Goal: Task Accomplishment & Management: Manage account settings

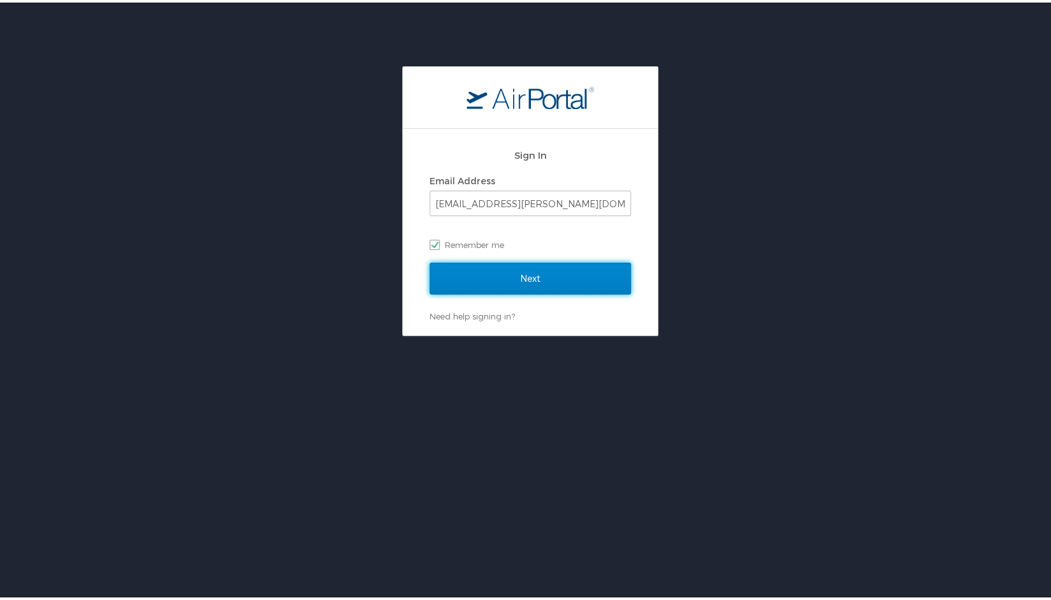
click at [519, 261] on input "Next" at bounding box center [530, 276] width 201 height 32
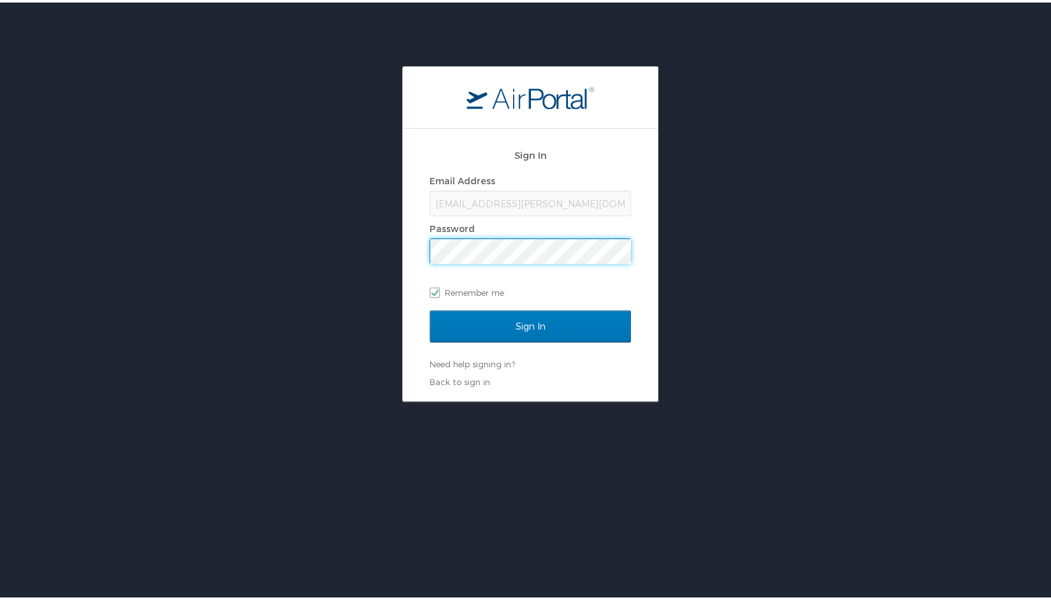
click at [430, 308] on input "Sign In" at bounding box center [530, 324] width 201 height 32
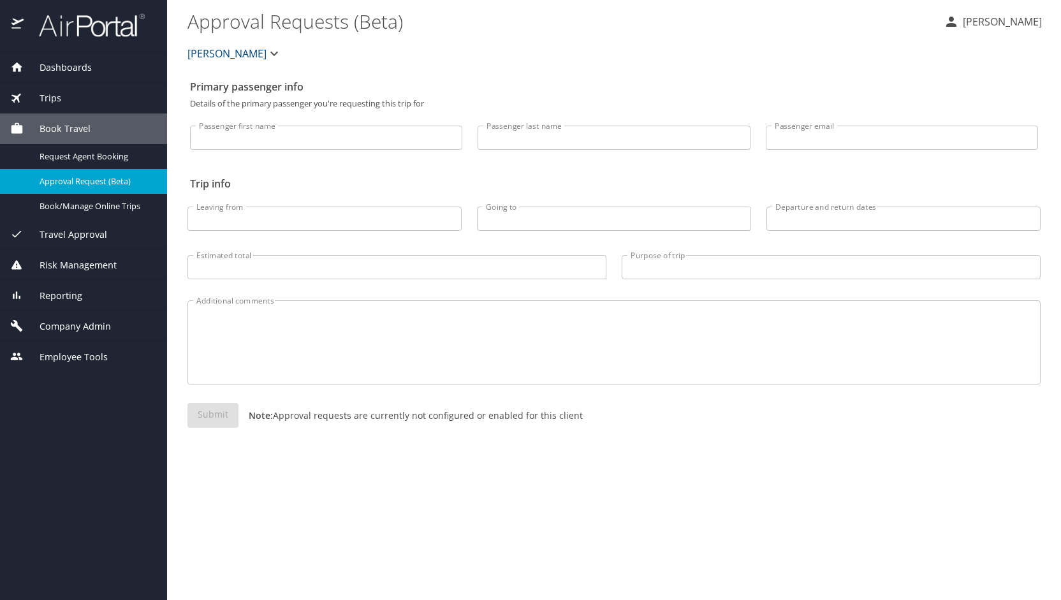
click at [107, 325] on span "Company Admin" at bounding box center [67, 326] width 87 height 14
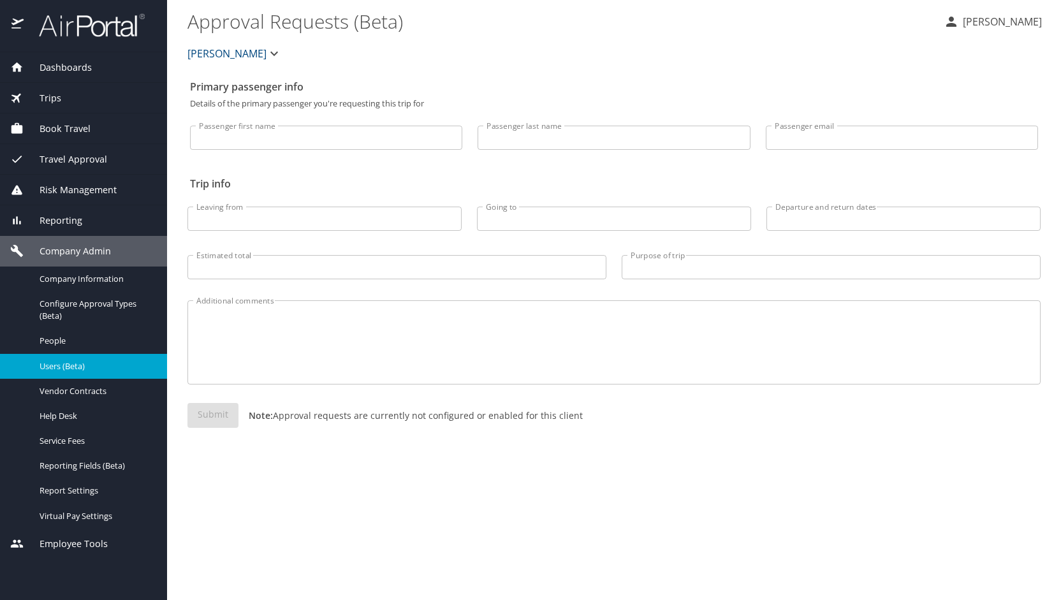
click at [78, 367] on span "Users (Beta)" at bounding box center [96, 366] width 112 height 12
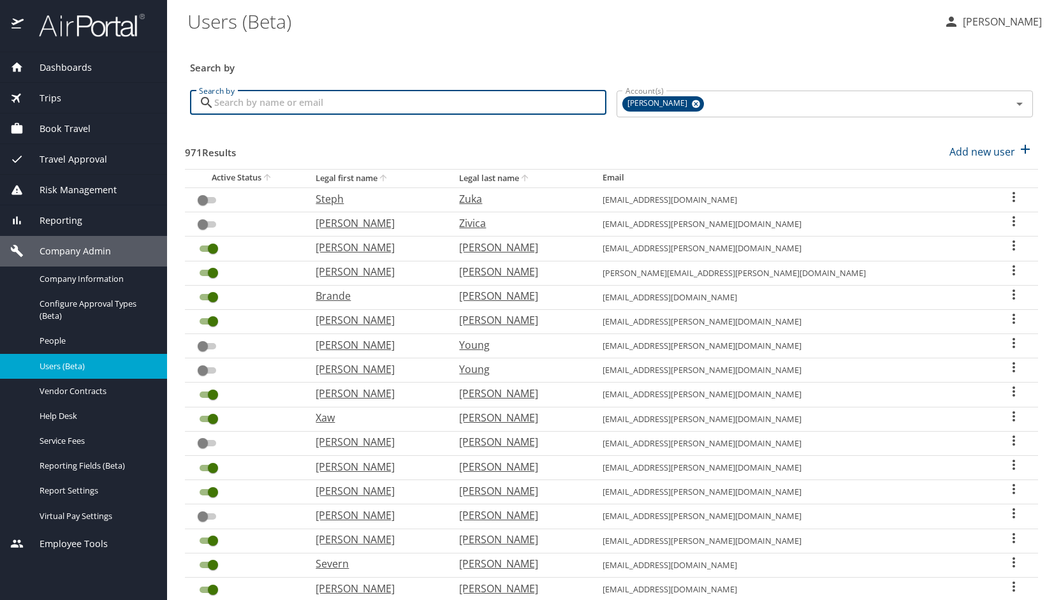
click at [318, 112] on input "Search by" at bounding box center [410, 103] width 392 height 24
type input "r"
type input "[PERSON_NAME]"
checkbox input "true"
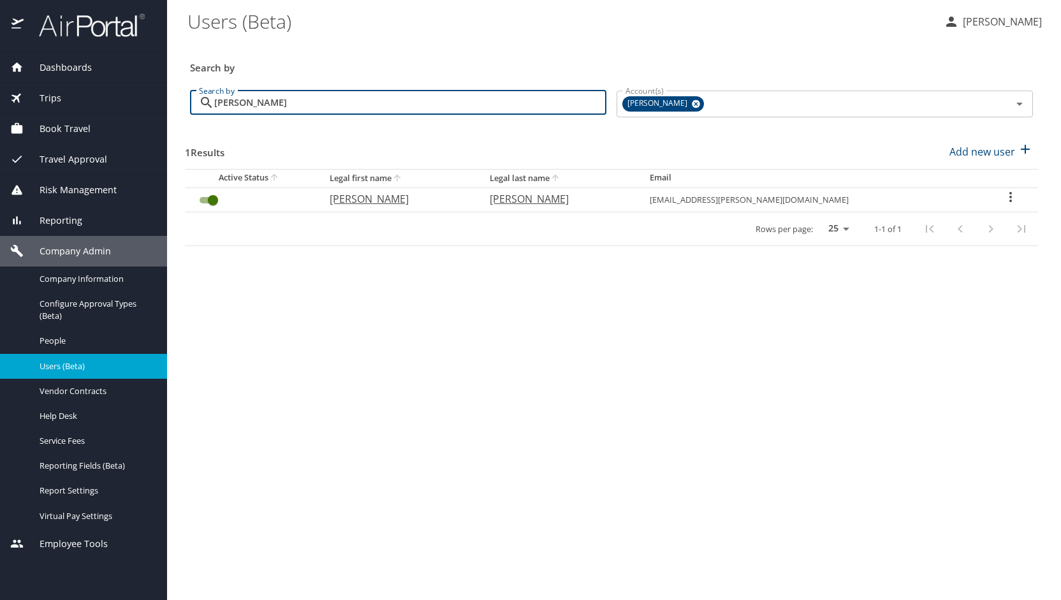
type input "[PERSON_NAME]"
click at [386, 199] on p "[PERSON_NAME]" at bounding box center [397, 198] width 135 height 15
select select "US"
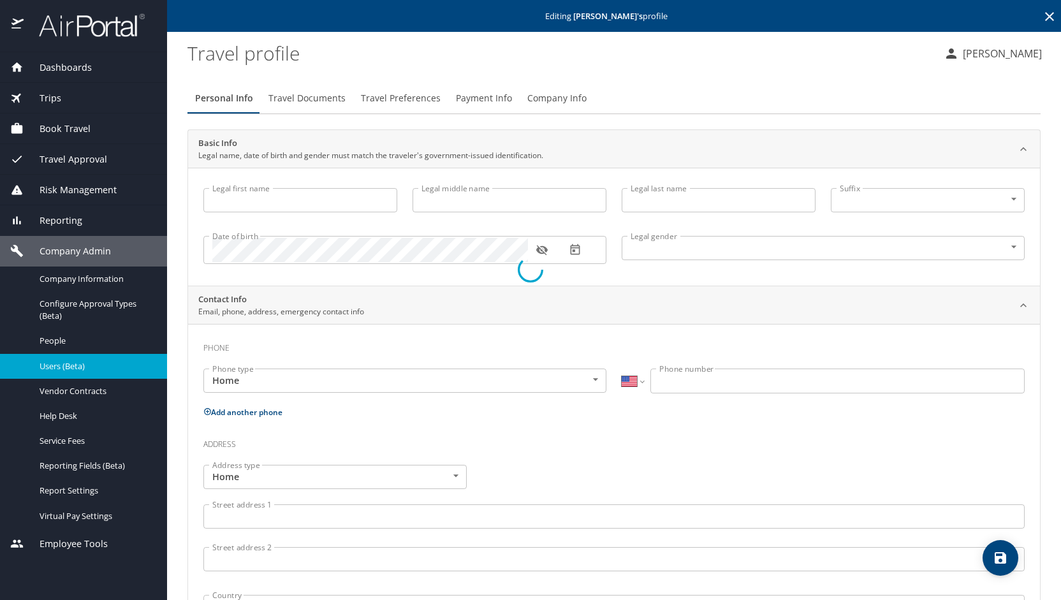
type input "[PERSON_NAME]"
type input "[DEMOGRAPHIC_DATA]"
type input "-"
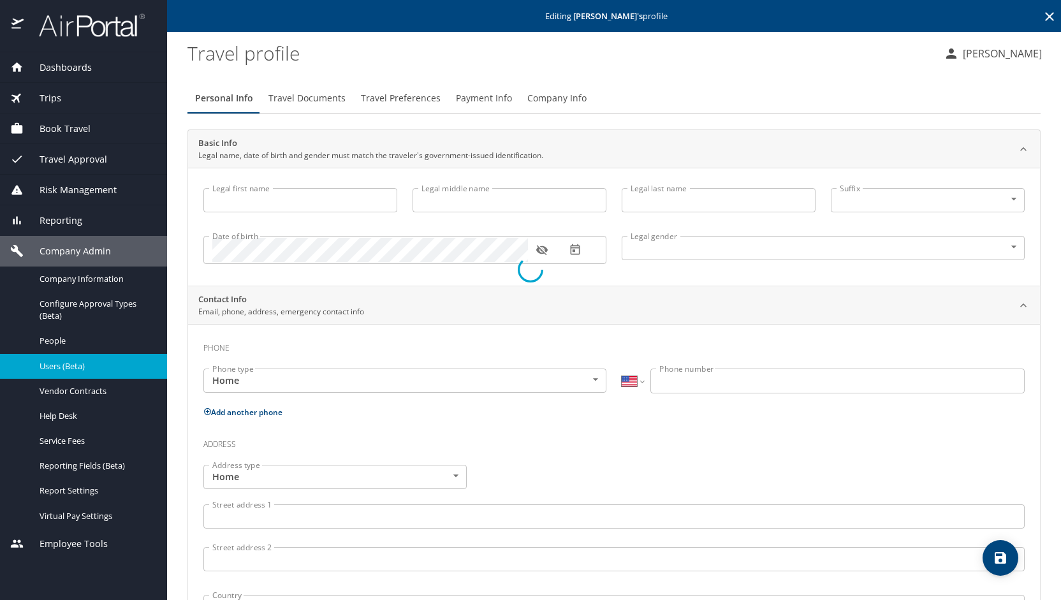
type input "[PERSON_NAME]"
select select "VN"
type input "761 201 60"
select select "US"
select select "VN"
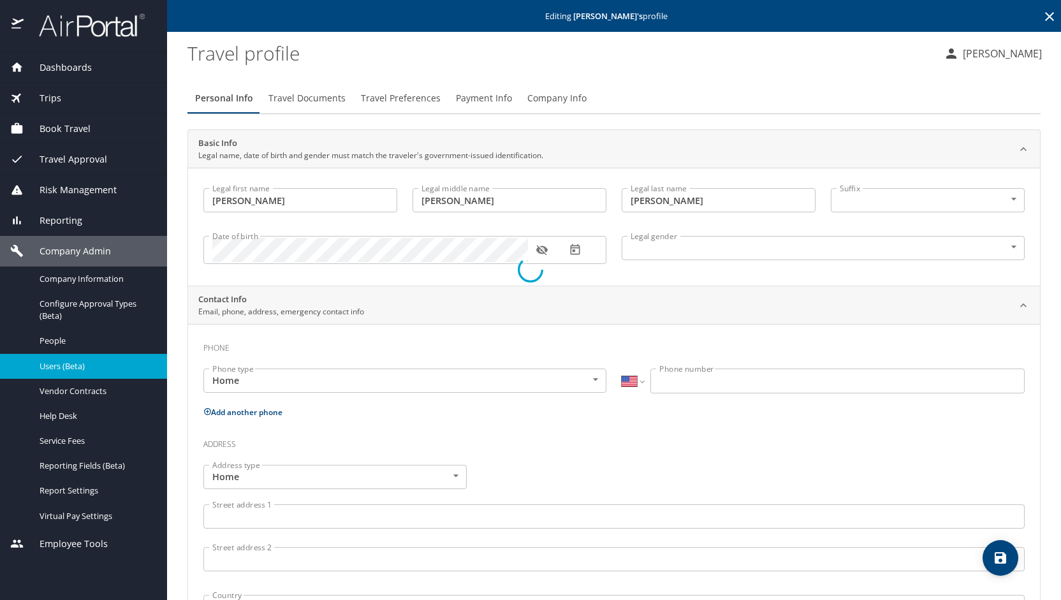
select select "SC"
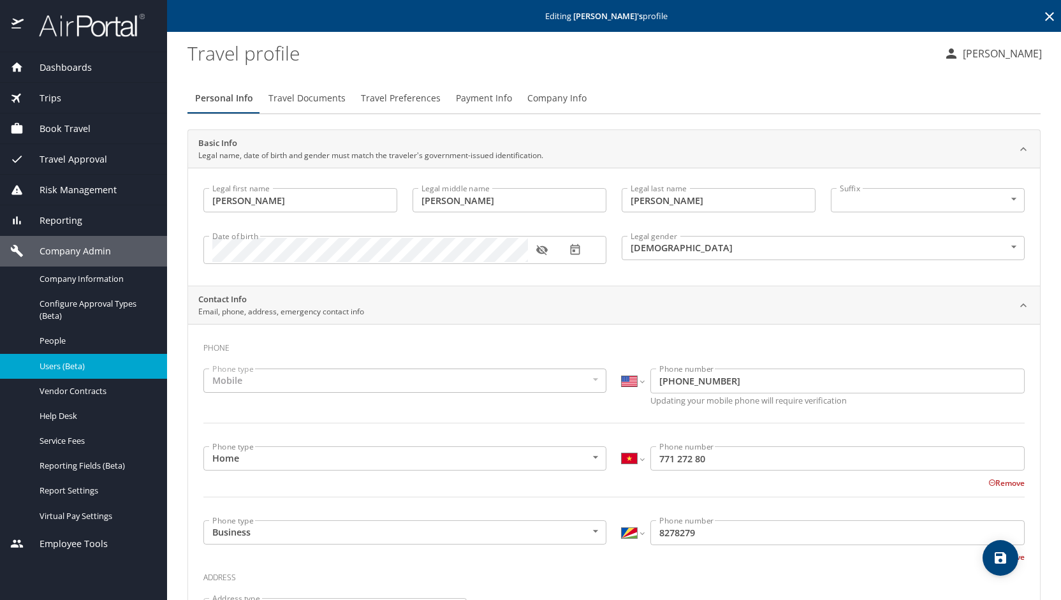
click at [479, 94] on span "Payment Info" at bounding box center [484, 99] width 56 height 16
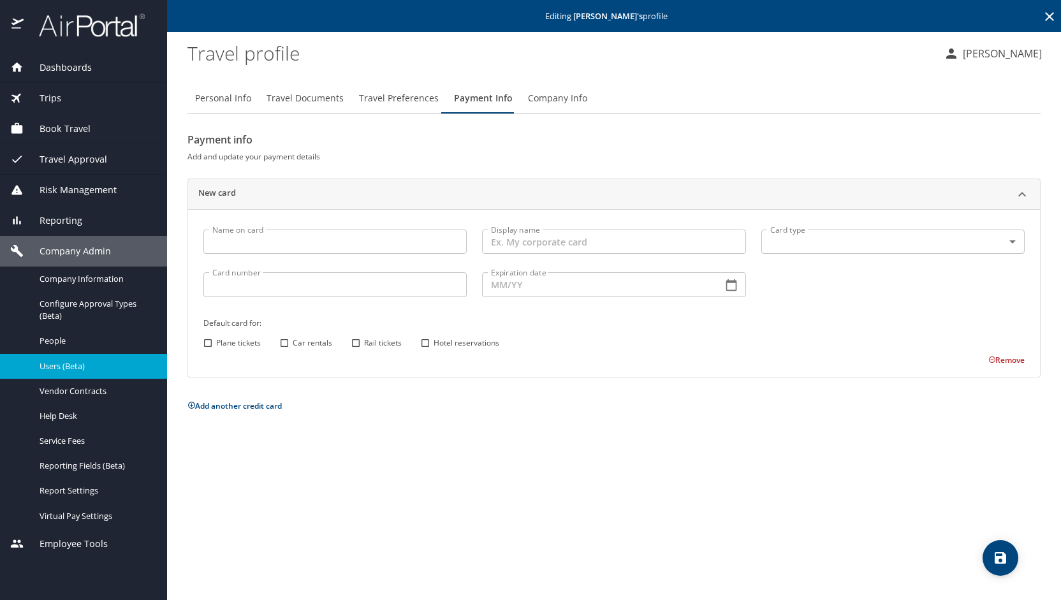
click at [259, 244] on input "Name on card" at bounding box center [334, 242] width 263 height 24
type input "[PERSON_NAME]"
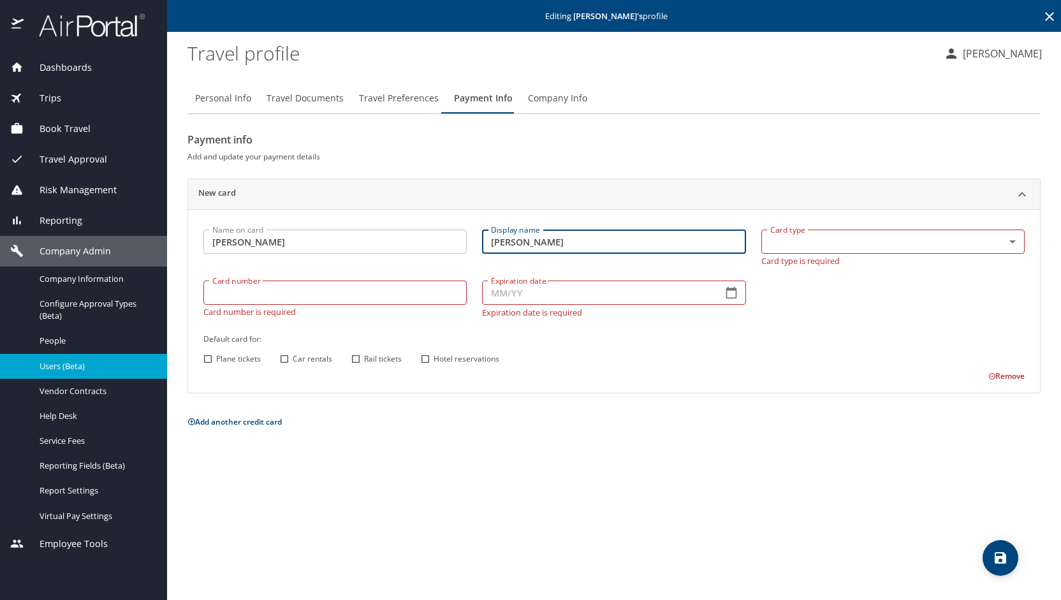
type input "[PERSON_NAME]"
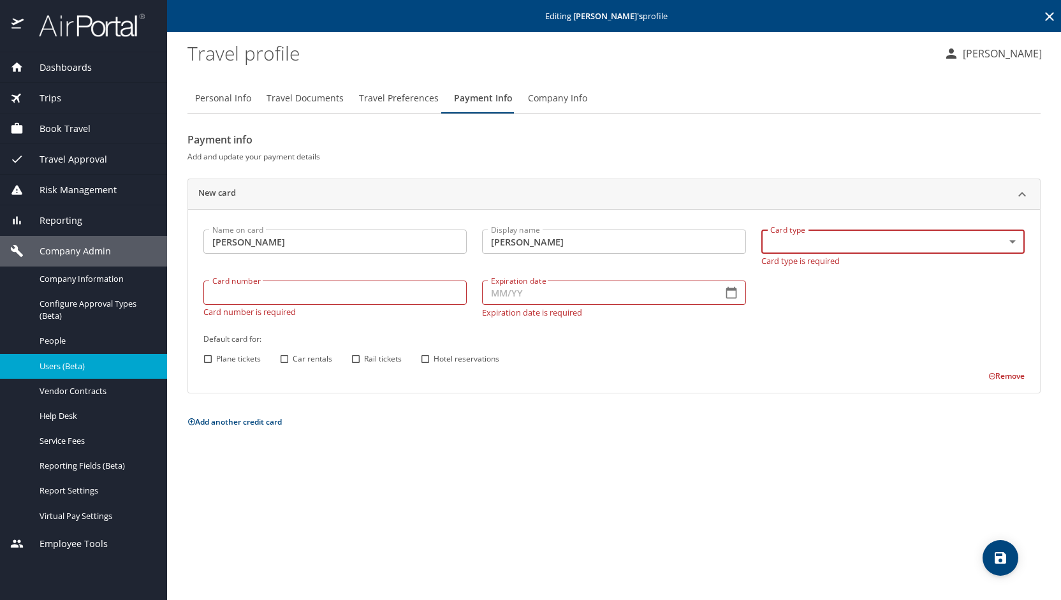
click at [1014, 243] on body "Dashboards AirPortal 360™ Manager My Travel Dashboard Trips Airtinerary® Lookup…" at bounding box center [530, 300] width 1061 height 600
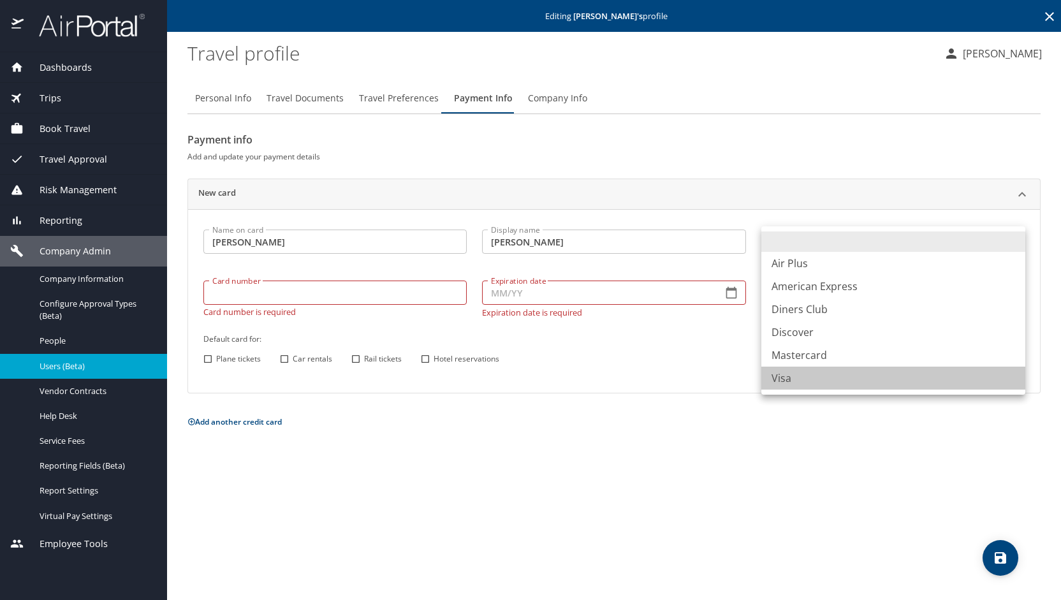
click at [791, 386] on li "Visa" at bounding box center [893, 378] width 264 height 23
type input "VI"
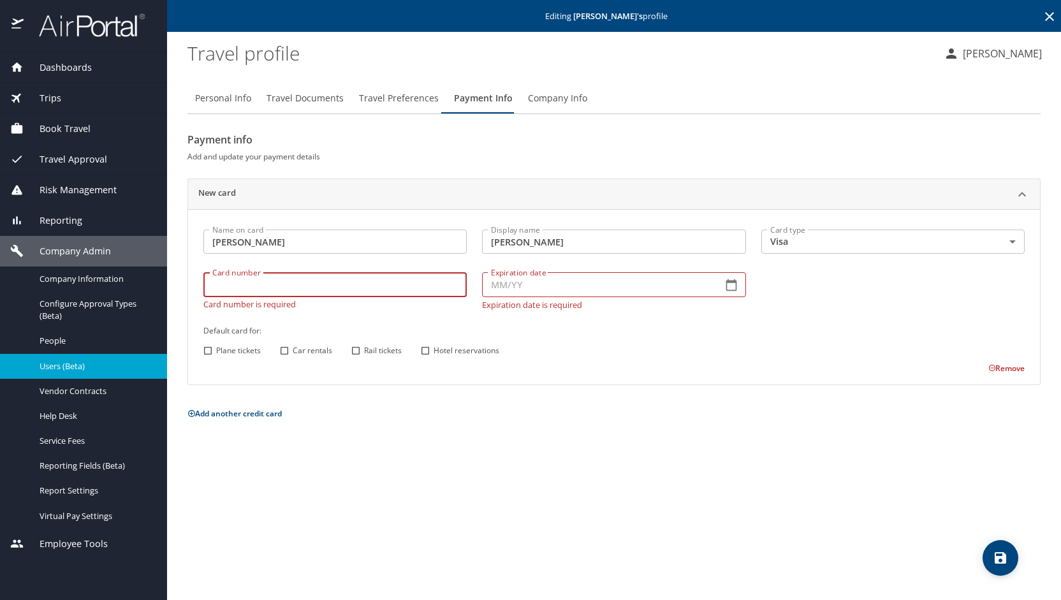
click at [333, 303] on div "Card number Card number Card number is required" at bounding box center [335, 291] width 279 height 52
type input "[CREDIT_CARD_NUMBER]"
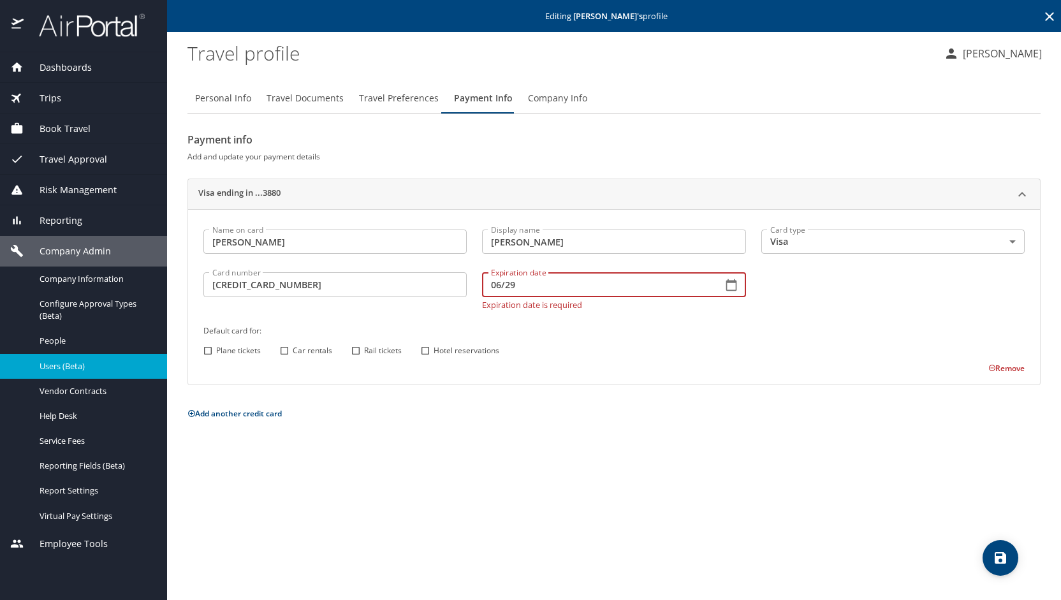
type input "06/29"
click at [282, 351] on div "Name on card [PERSON_NAME] Name on card Display name [PERSON_NAME] Display name…" at bounding box center [614, 298] width 837 height 152
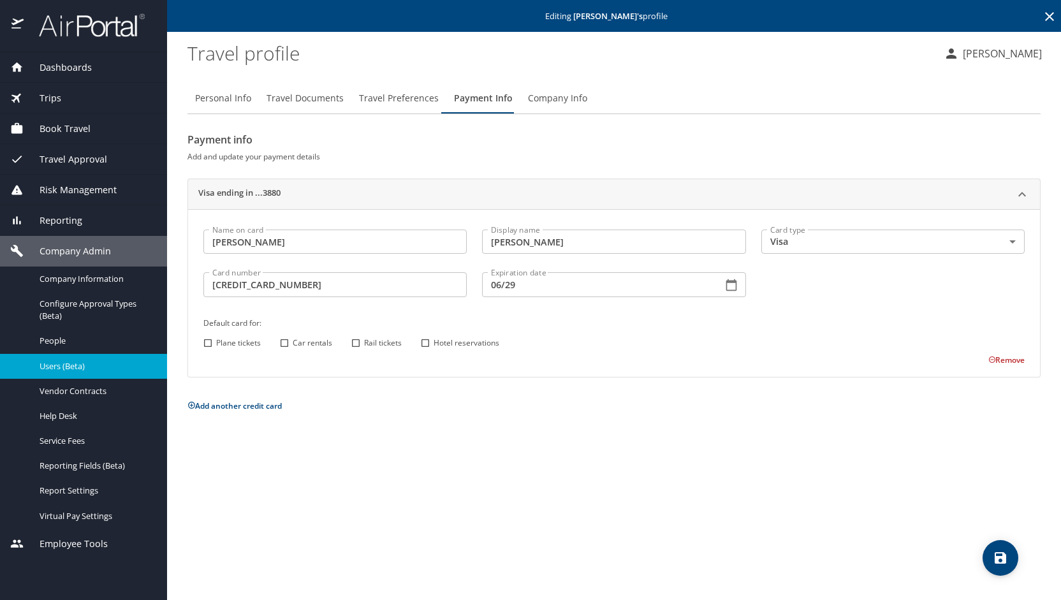
click at [427, 344] on input "Hotel reservations" at bounding box center [425, 343] width 17 height 17
checkbox input "true"
click at [284, 344] on input "Car rentals" at bounding box center [284, 343] width 17 height 17
checkbox input "true"
click at [997, 559] on icon "save" at bounding box center [1000, 557] width 11 height 11
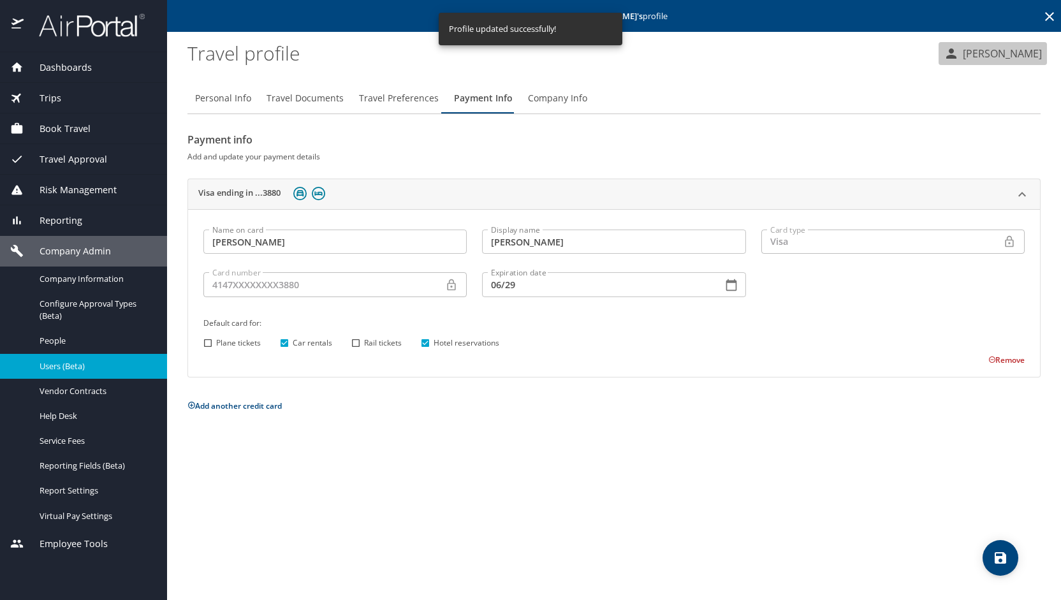
click at [1004, 50] on p "[PERSON_NAME]" at bounding box center [1000, 53] width 83 height 15
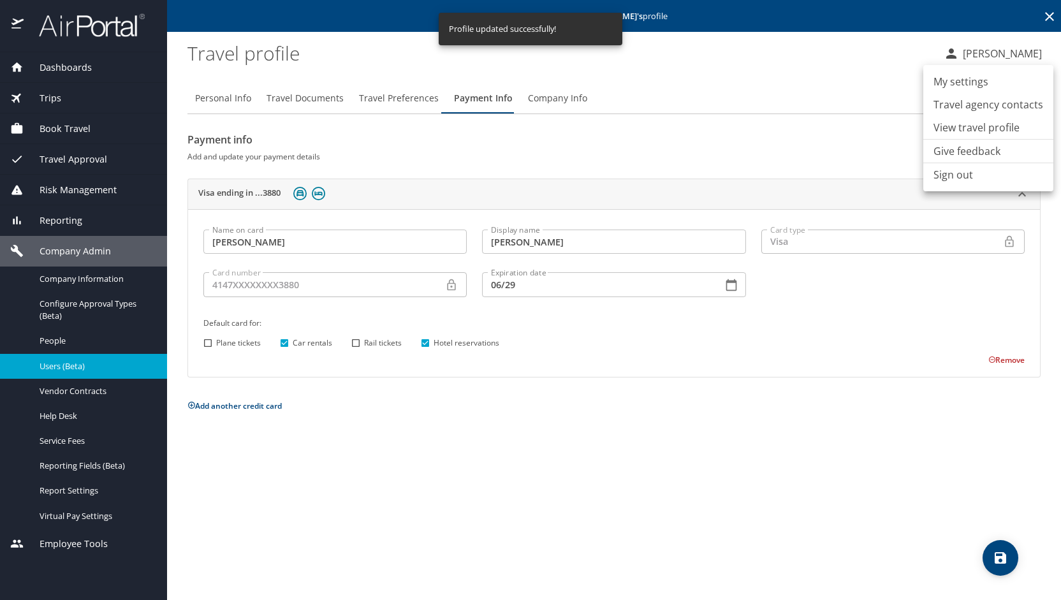
click at [965, 170] on li "Sign out" at bounding box center [988, 174] width 130 height 23
